Goal: Information Seeking & Learning: Learn about a topic

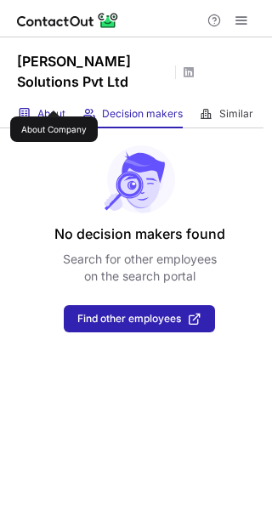
click at [45, 107] on span "About" at bounding box center [51, 114] width 28 height 14
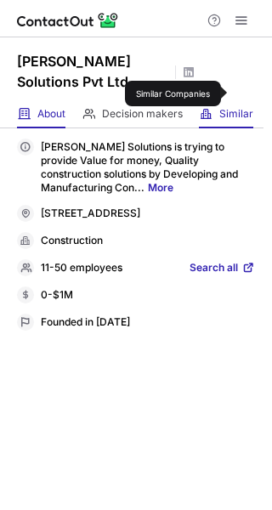
click at [234, 107] on span "Similar" at bounding box center [236, 114] width 34 height 14
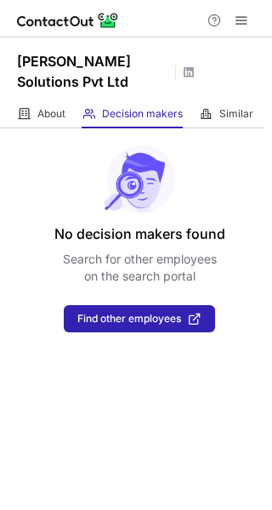
click at [46, 78] on div "Spero Solutions Pvt Ltd" at bounding box center [136, 68] width 272 height 63
click at [63, 103] on div "About About Company" at bounding box center [41, 114] width 48 height 28
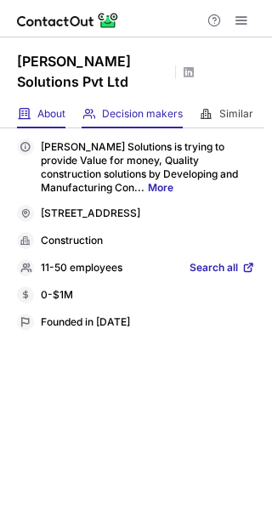
click at [130, 100] on div "Decision makers View Employees" at bounding box center [132, 114] width 101 height 28
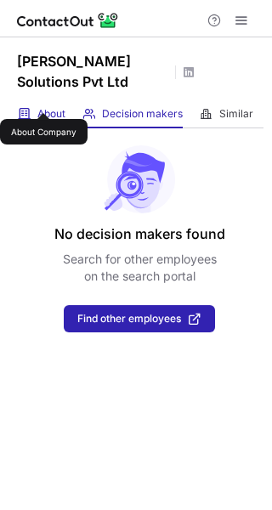
click at [43, 107] on span "About" at bounding box center [51, 114] width 28 height 14
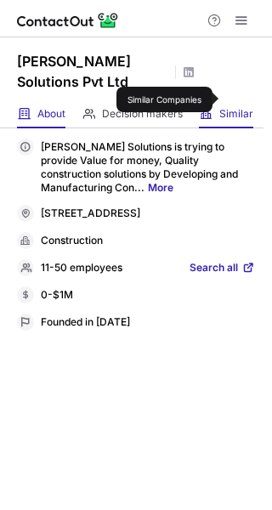
click at [225, 100] on div "Similar Similar Companies" at bounding box center [226, 114] width 54 height 28
